Goal: Transaction & Acquisition: Purchase product/service

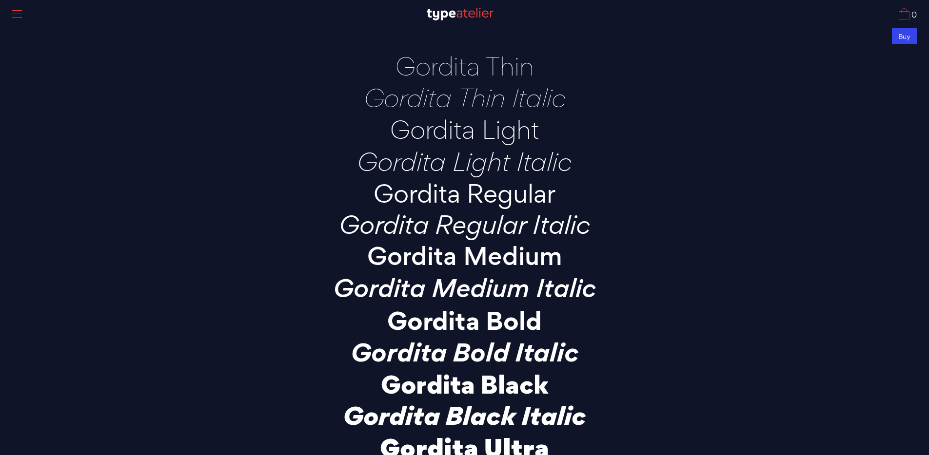
click at [908, 35] on div "Buy" at bounding box center [904, 36] width 25 height 16
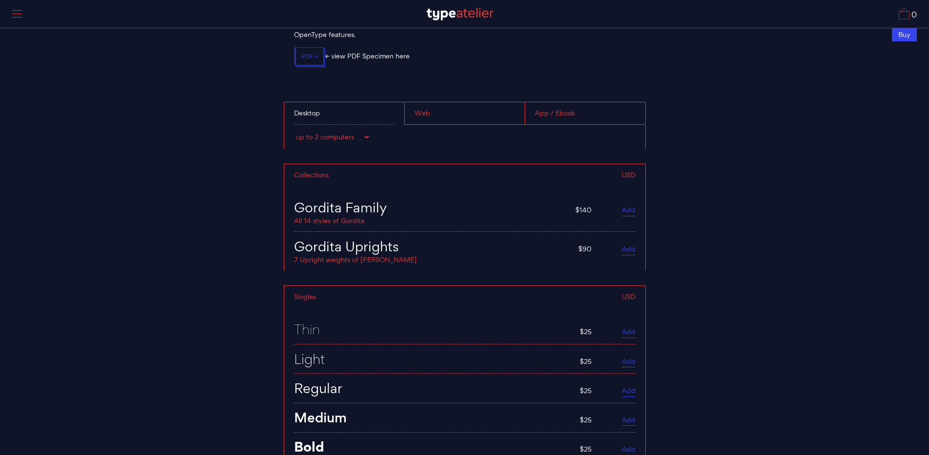
scroll to position [3770, 0]
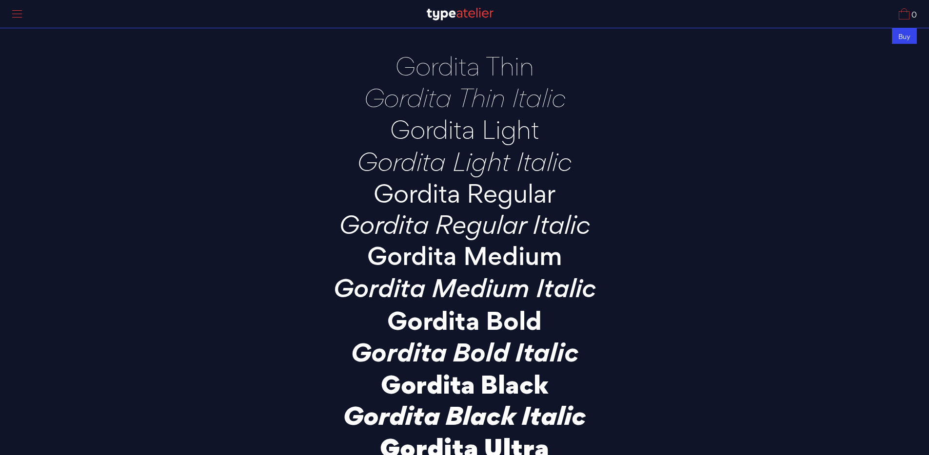
click at [902, 34] on div "Buy" at bounding box center [904, 36] width 25 height 16
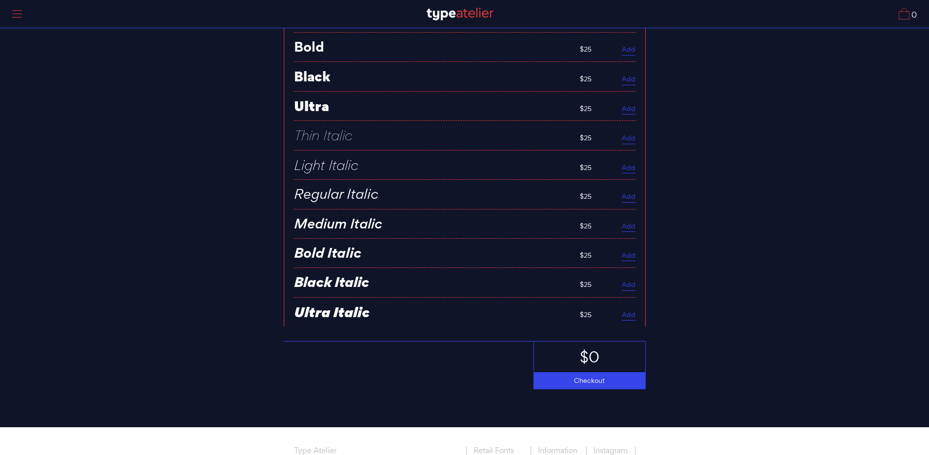
scroll to position [4209, 0]
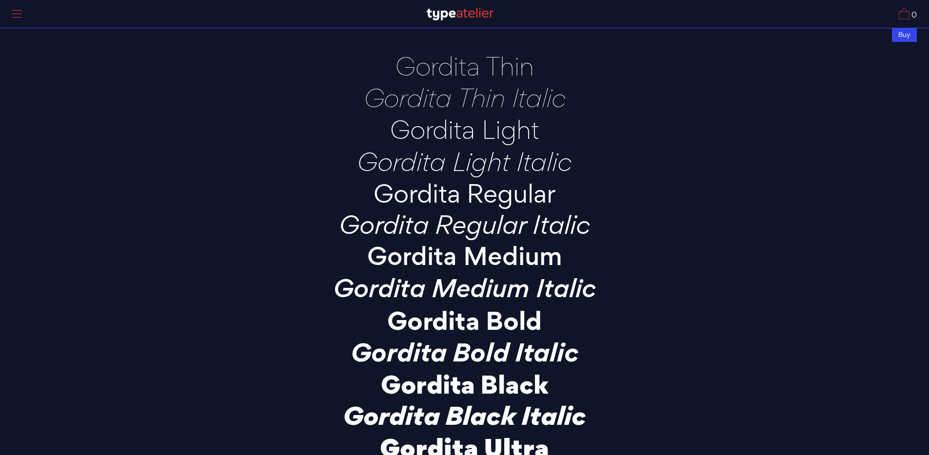
click at [18, 21] on div at bounding box center [17, 14] width 24 height 22
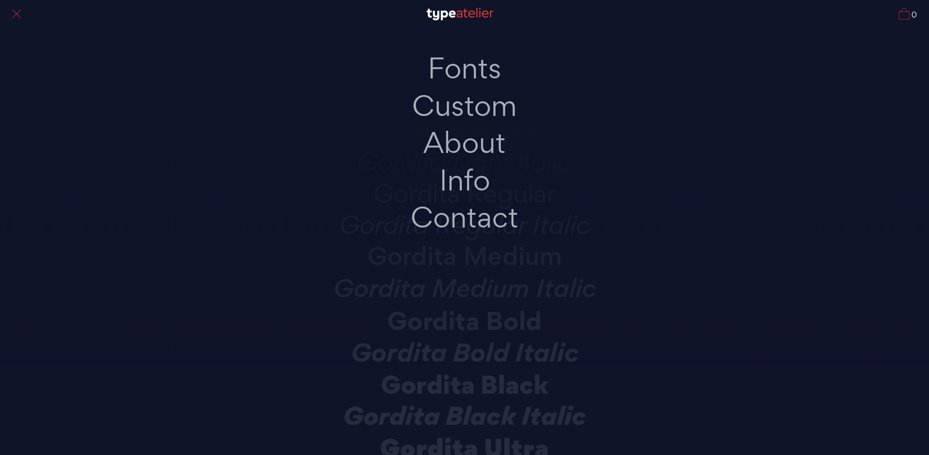
click at [17, 18] on div at bounding box center [17, 14] width 24 height 22
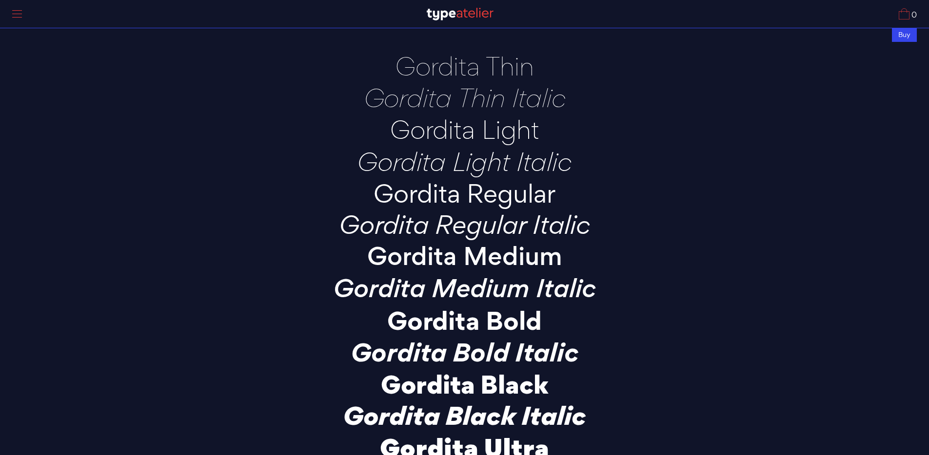
drag, startPoint x: 399, startPoint y: 72, endPoint x: 474, endPoint y: 66, distance: 75.8
click at [474, 66] on p "Gordita Thin" at bounding box center [464, 66] width 341 height 27
